Goal: Transaction & Acquisition: Obtain resource

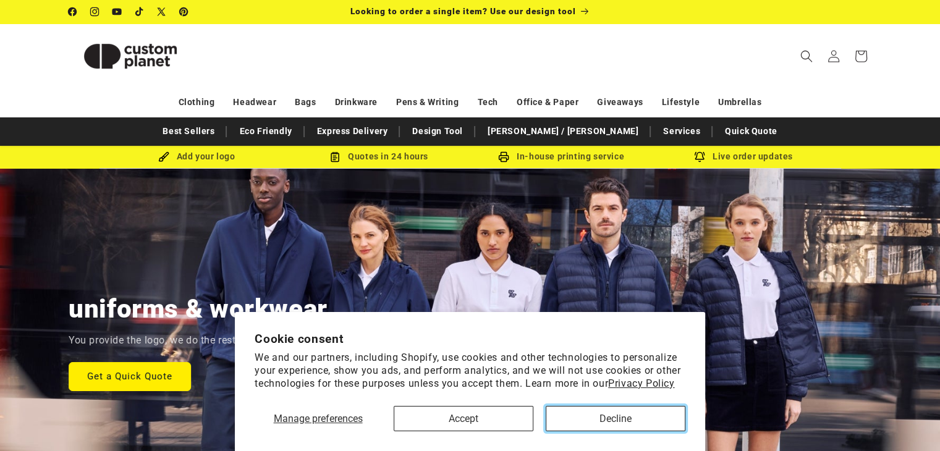
click at [579, 416] on button "Decline" at bounding box center [616, 418] width 140 height 25
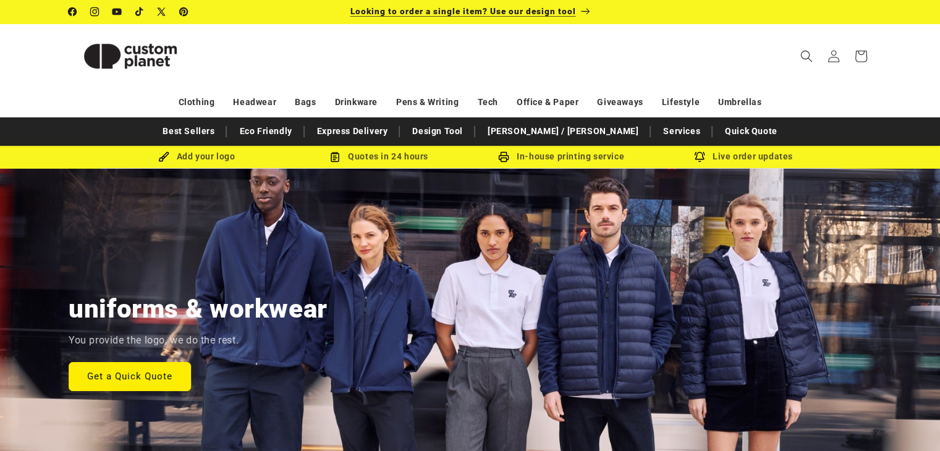
click at [477, 14] on span "Looking to order a single item? Use our design tool" at bounding box center [463, 11] width 226 height 10
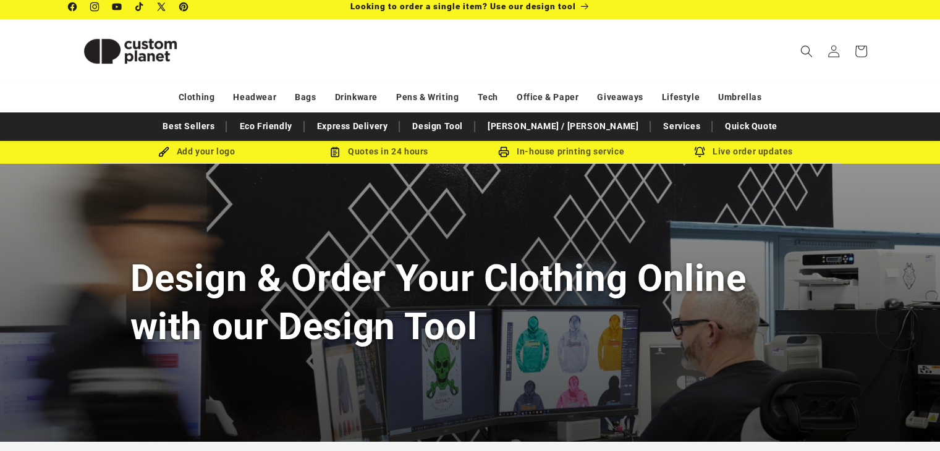
scroll to position [4, 0]
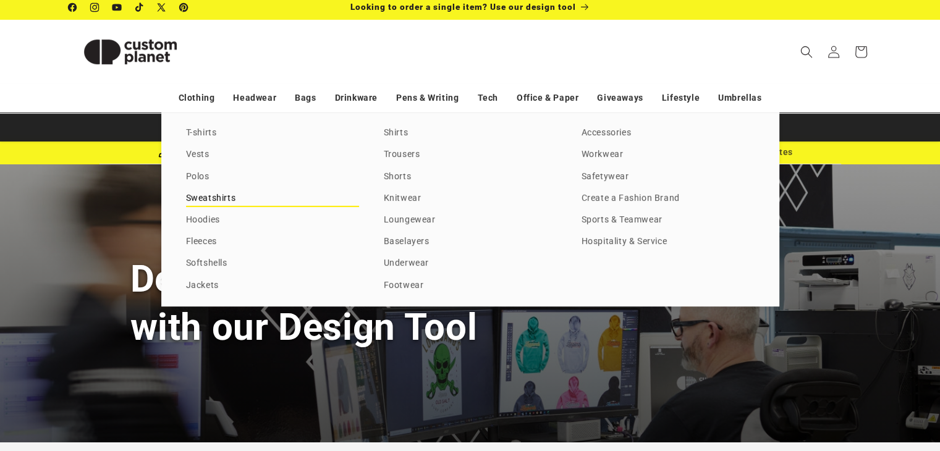
click at [210, 200] on link "Sweatshirts" at bounding box center [272, 198] width 173 height 17
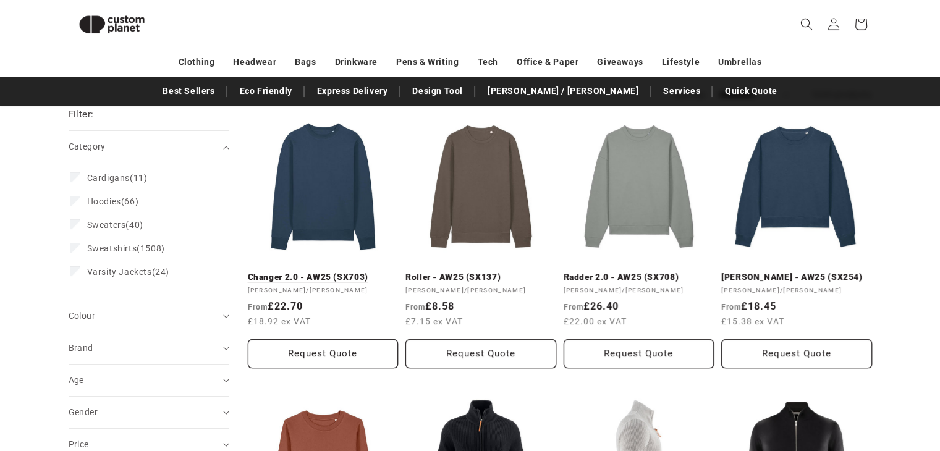
scroll to position [140, 0]
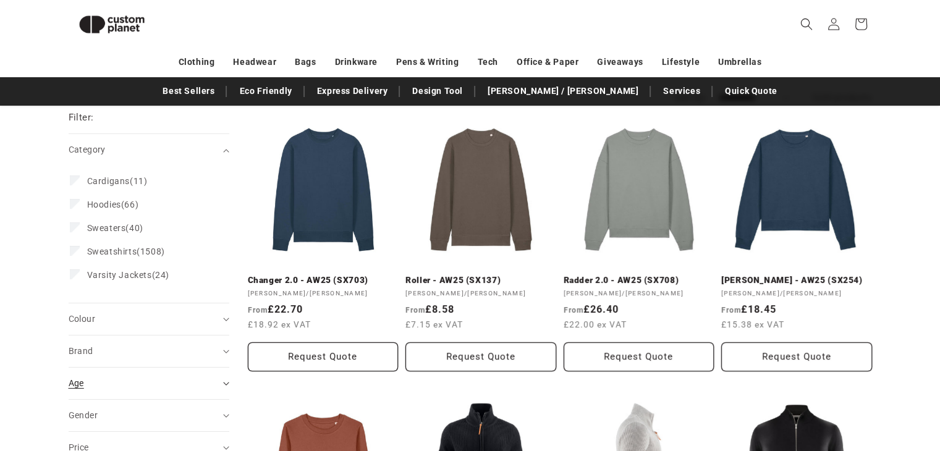
click at [190, 375] on summary "Age (0)" at bounding box center [149, 384] width 161 height 32
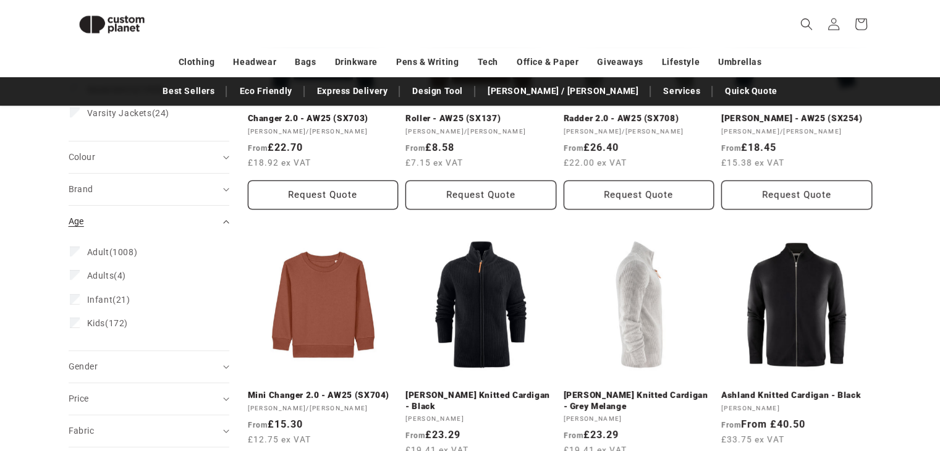
scroll to position [302, 0]
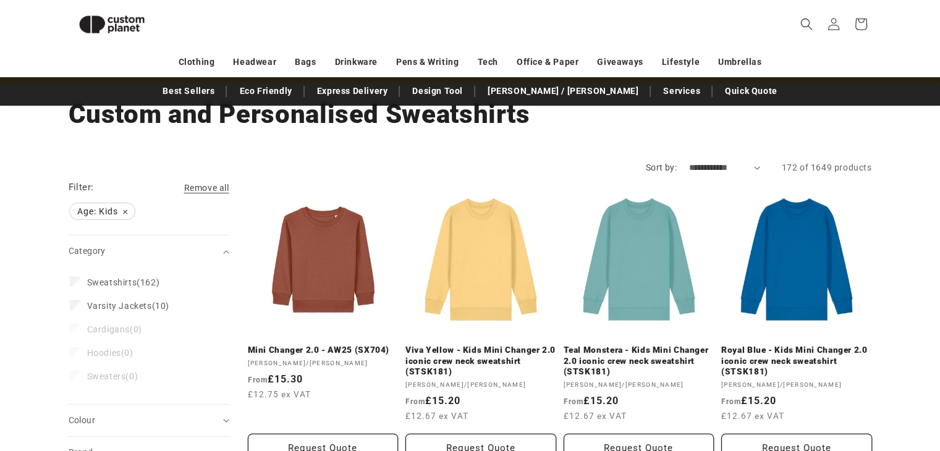
scroll to position [150, 0]
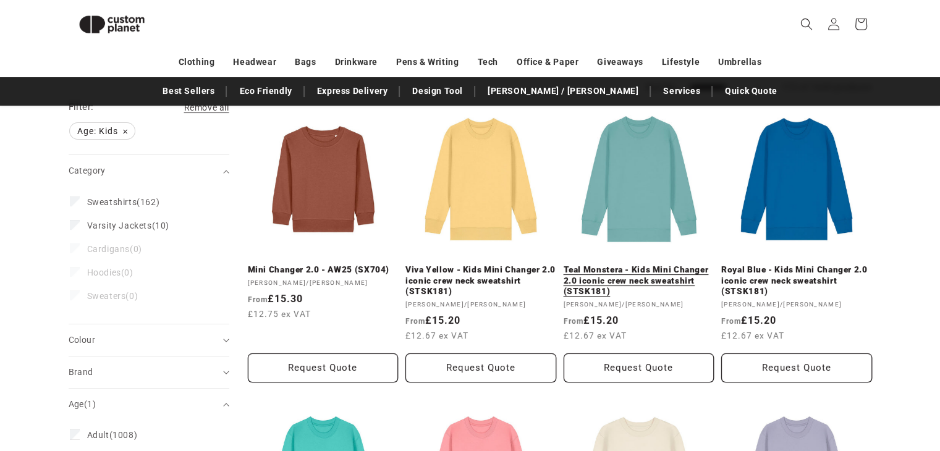
click at [645, 265] on link "Teal Monstera - Kids Mini Changer 2.0 iconic crew neck sweatshirt (STSK181)" at bounding box center [639, 281] width 151 height 33
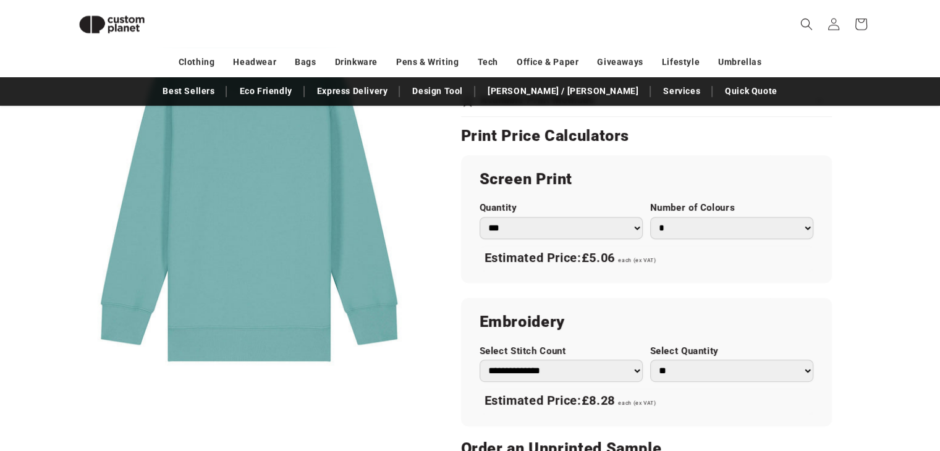
scroll to position [747, 0]
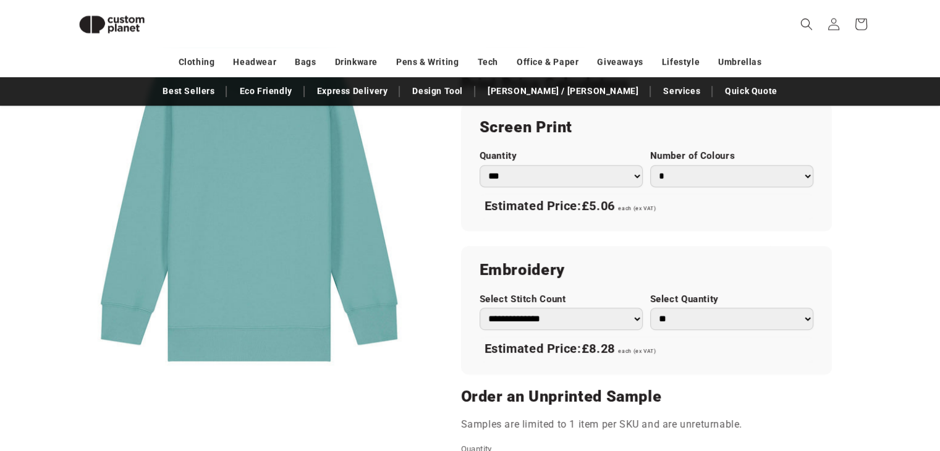
click at [601, 169] on select "*** *** *** **** **** **** ***** *****" at bounding box center [561, 176] width 163 height 22
click at [480, 165] on select "*** *** *** **** **** **** ***** *****" at bounding box center [561, 176] width 163 height 22
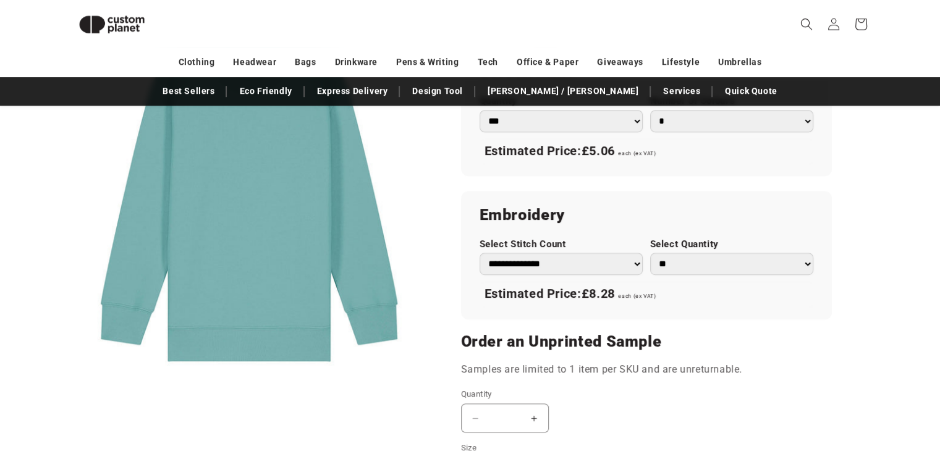
scroll to position [802, 0]
click at [627, 304] on div "Estimated Price: £8.28 each (ex VAT)" at bounding box center [647, 294] width 334 height 26
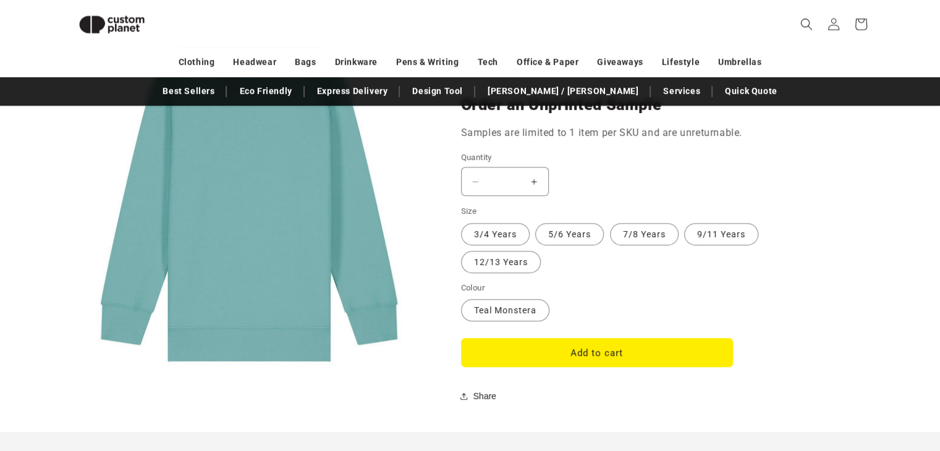
scroll to position [1042, 0]
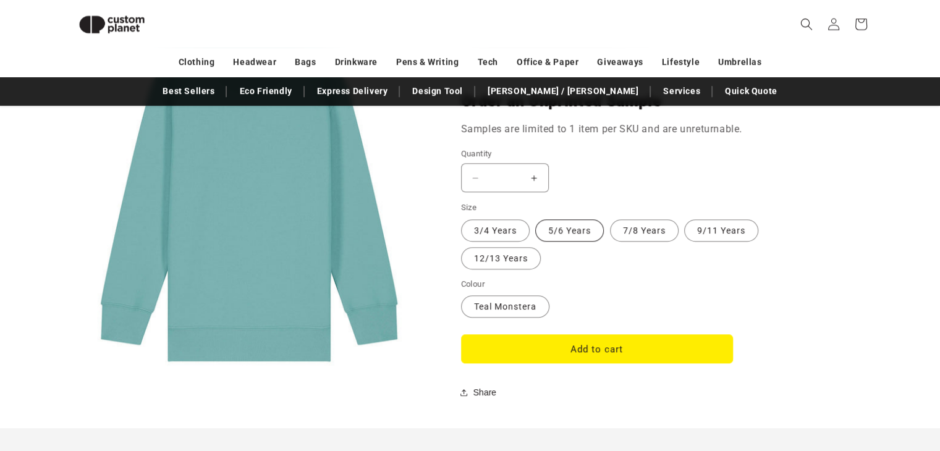
click at [565, 229] on label "5/6 Years Variant sold out or unavailable" at bounding box center [569, 230] width 69 height 22
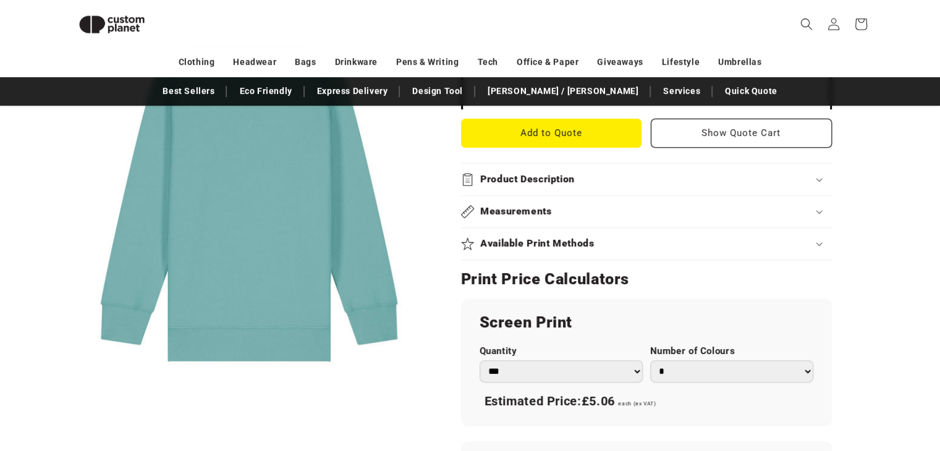
scroll to position [551, 0]
click at [469, 96] on link "Design Tool" at bounding box center [437, 91] width 63 height 22
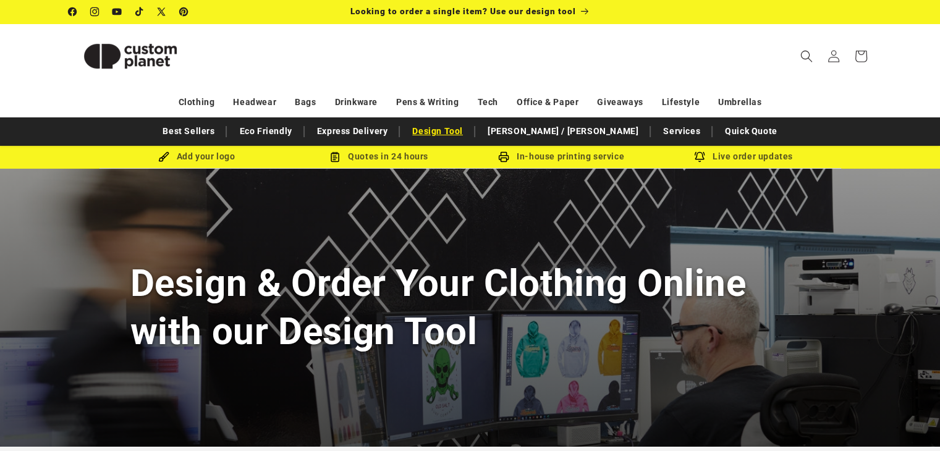
click at [469, 131] on link "Design Tool" at bounding box center [437, 132] width 63 height 22
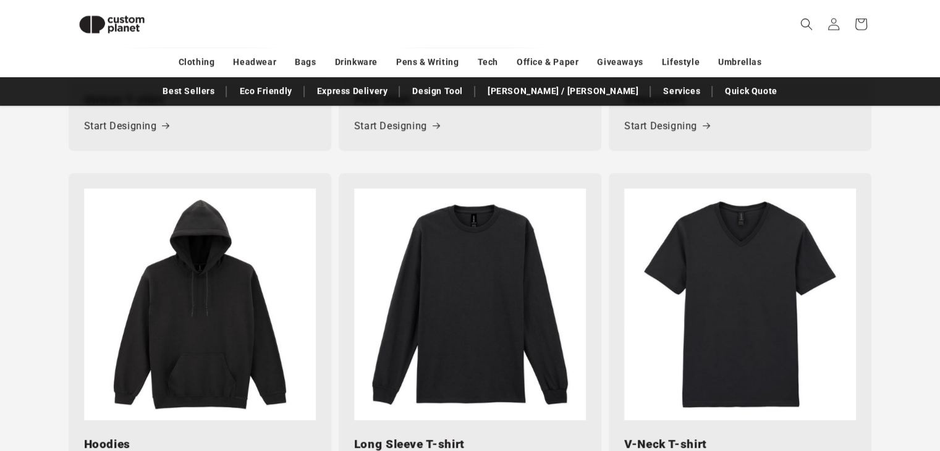
scroll to position [849, 0]
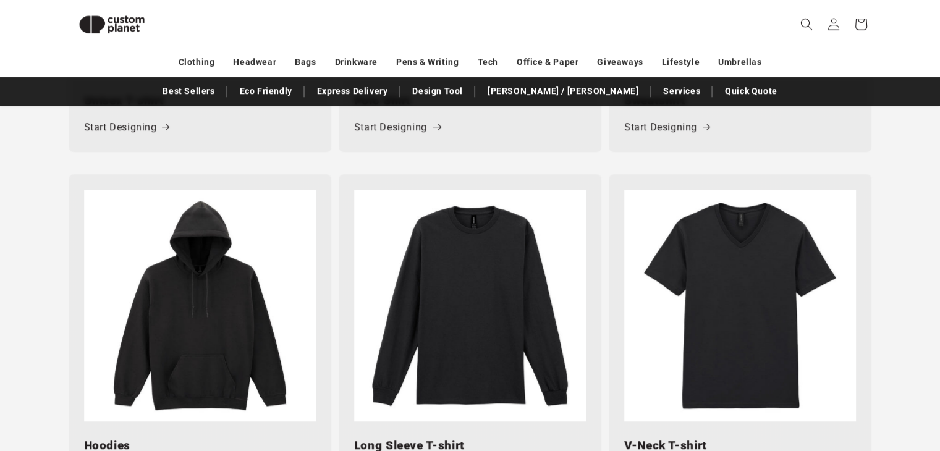
click at [406, 127] on link "Start Designing" at bounding box center [396, 128] width 85 height 18
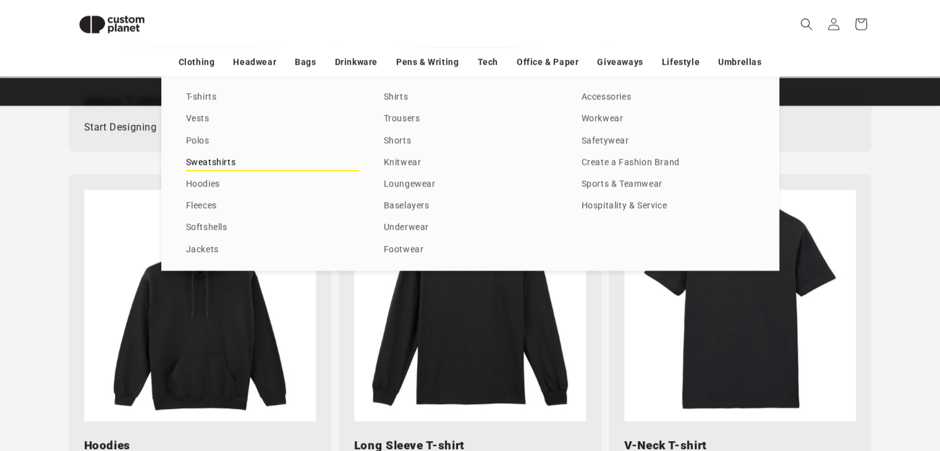
click at [200, 161] on link "Sweatshirts" at bounding box center [272, 163] width 173 height 17
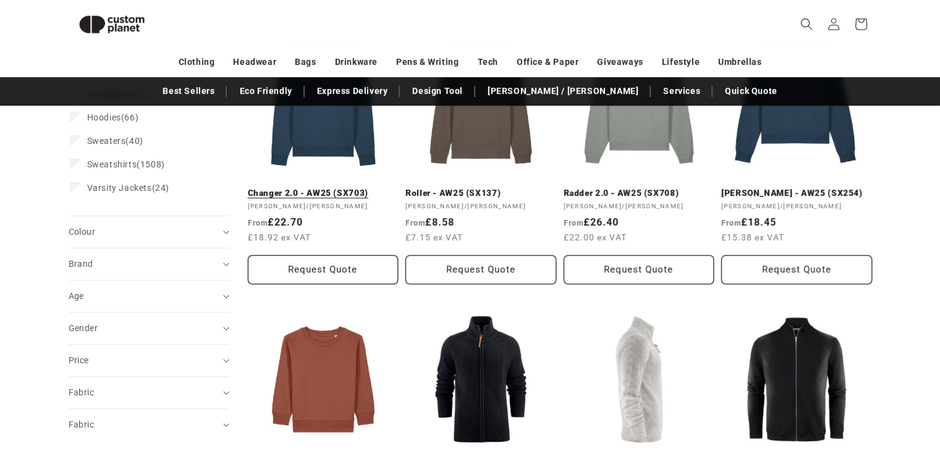
scroll to position [250, 0]
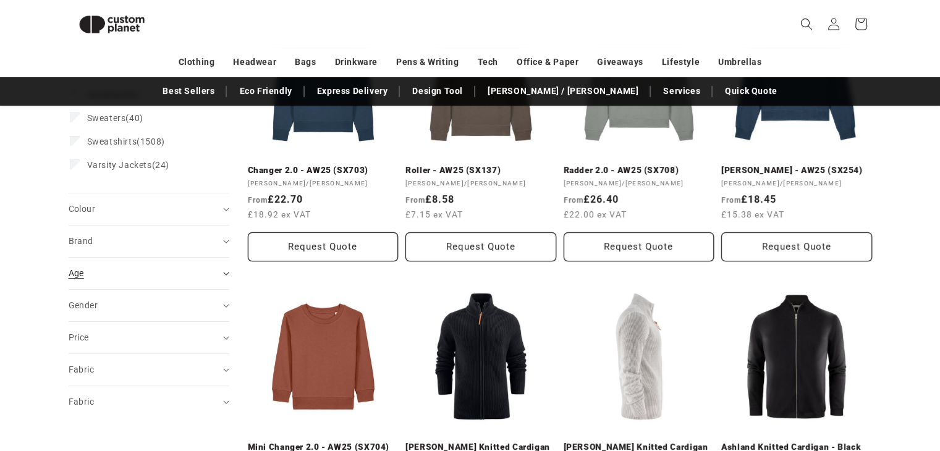
click at [131, 273] on div "Age (0)" at bounding box center [144, 273] width 150 height 13
click at [101, 374] on span "Kids" at bounding box center [96, 375] width 18 height 10
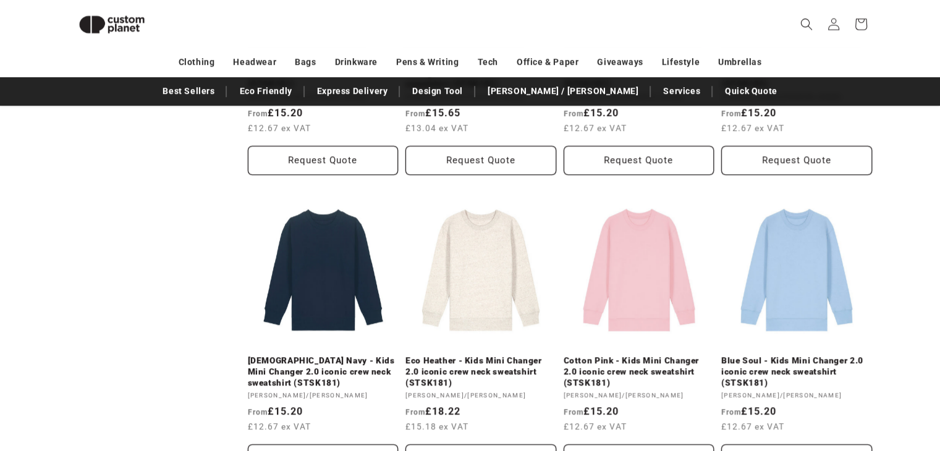
scroll to position [956, 0]
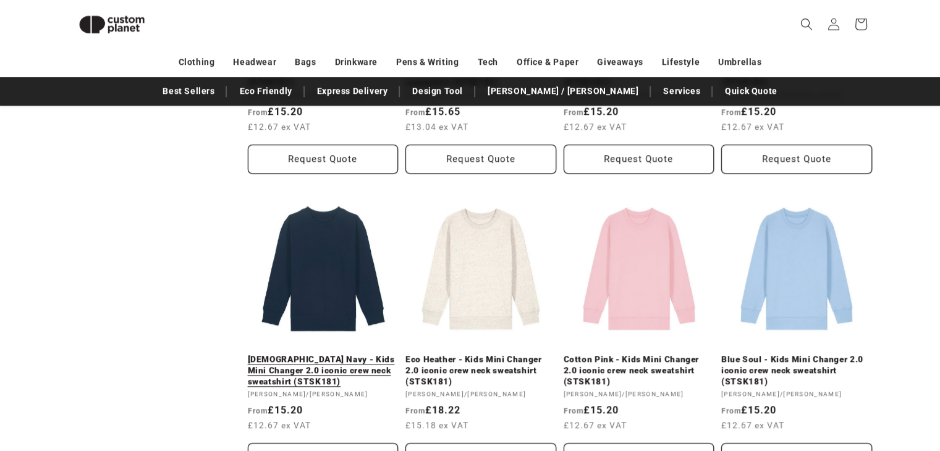
click at [339, 354] on link "[DEMOGRAPHIC_DATA] Navy - Kids Mini Changer 2.0 iconic crew neck sweatshirt (ST…" at bounding box center [323, 370] width 151 height 33
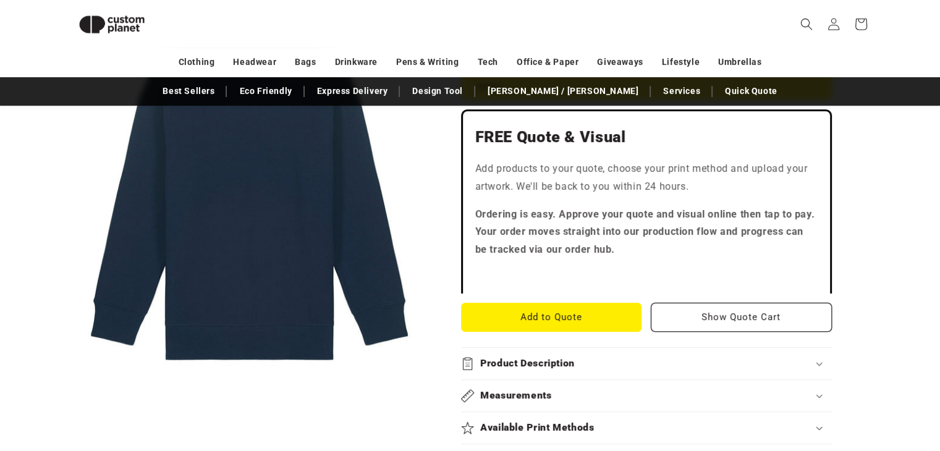
scroll to position [403, 0]
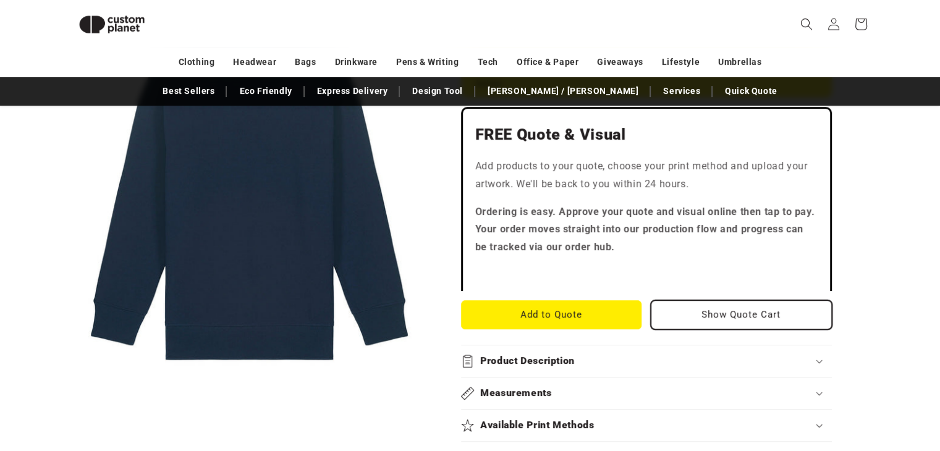
click at [724, 300] on button "Show Quote Cart" at bounding box center [741, 314] width 181 height 29
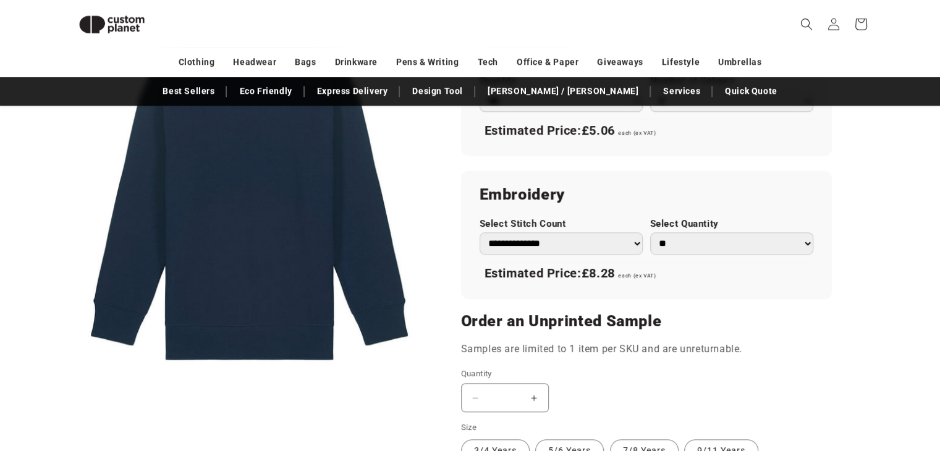
scroll to position [856, 0]
click at [711, 232] on select "** ** *** *** *** **** **** ****" at bounding box center [731, 243] width 163 height 22
click at [699, 232] on select "** ** *** *** *** **** **** ****" at bounding box center [731, 243] width 163 height 22
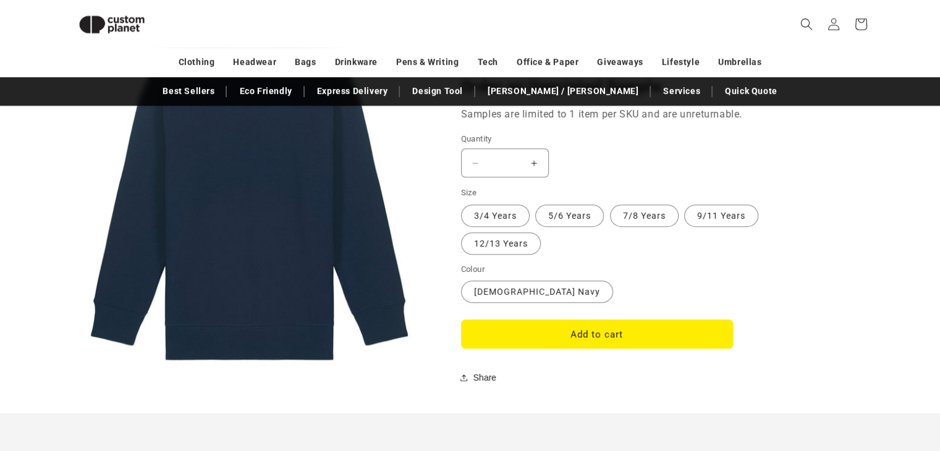
scroll to position [1091, 0]
click at [559, 204] on label "5/6 Years Variant sold out or unavailable" at bounding box center [569, 215] width 69 height 22
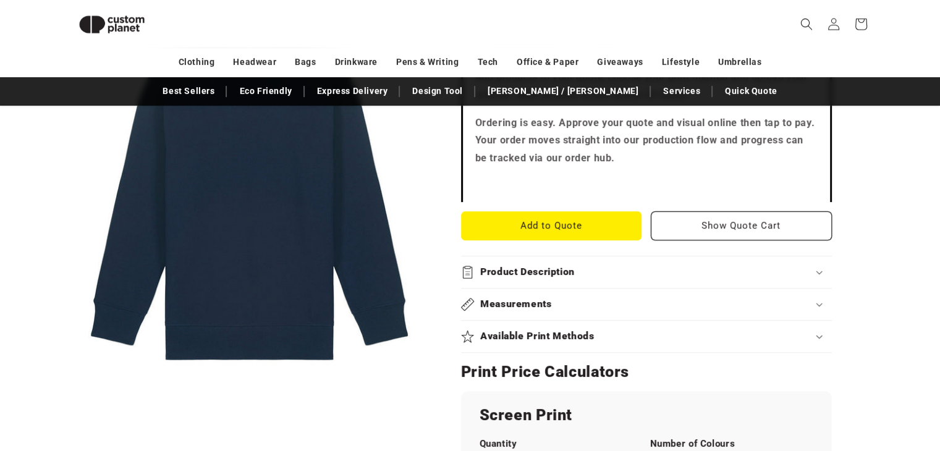
scroll to position [491, 0]
click at [559, 321] on summary "Available Print Methods" at bounding box center [646, 337] width 371 height 32
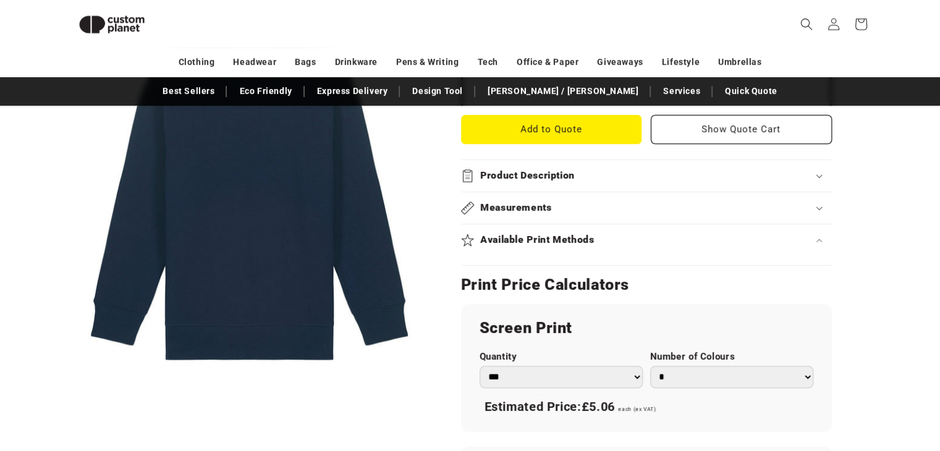
scroll to position [589, 0]
click at [590, 233] on h2 "Available Print Methods" at bounding box center [537, 239] width 114 height 13
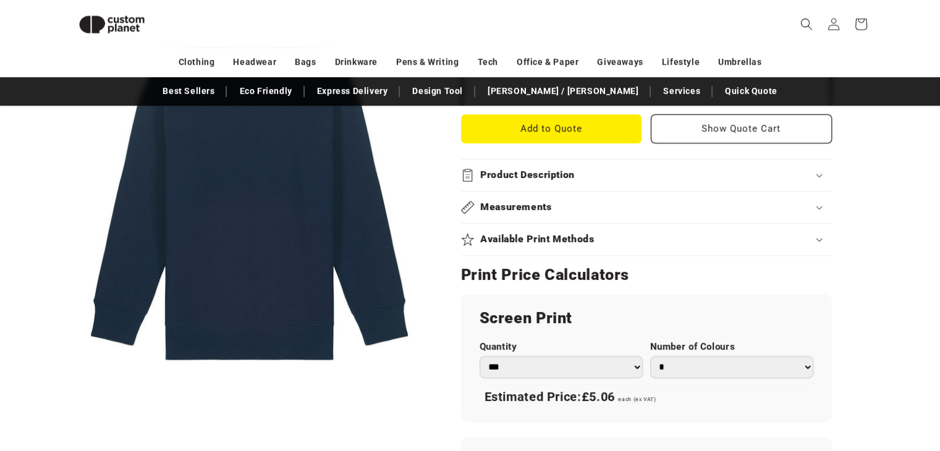
click at [590, 233] on h2 "Available Print Methods" at bounding box center [537, 239] width 114 height 13
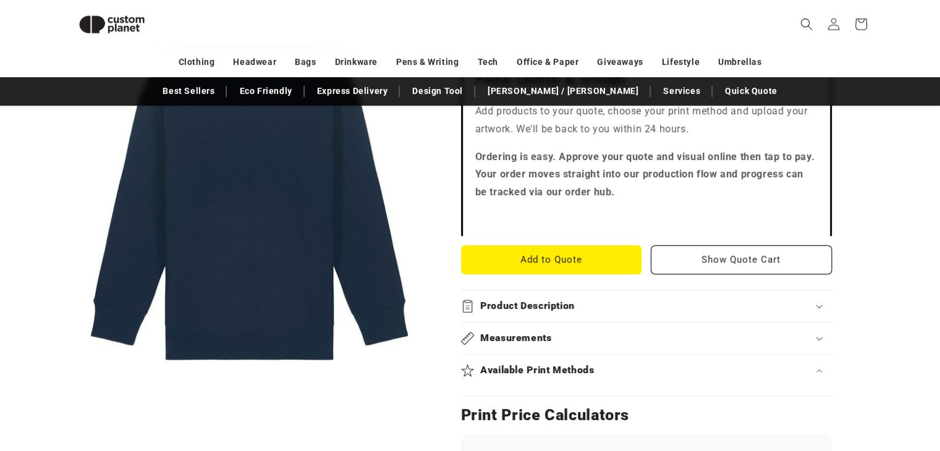
scroll to position [470, 0]
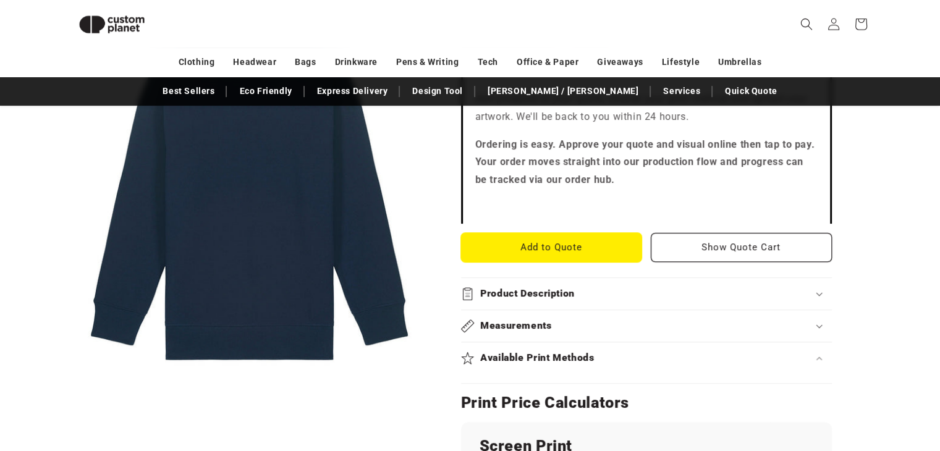
click at [552, 233] on button "Add to Quote" at bounding box center [551, 247] width 181 height 29
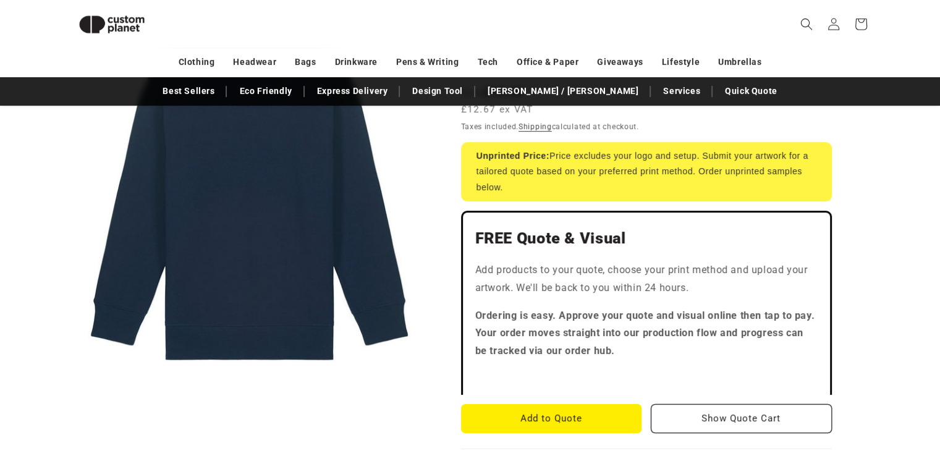
scroll to position [361, 0]
